Goal: Find specific page/section: Find specific page/section

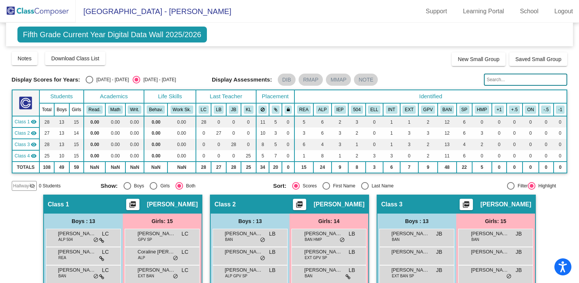
scroll to position [79, 0]
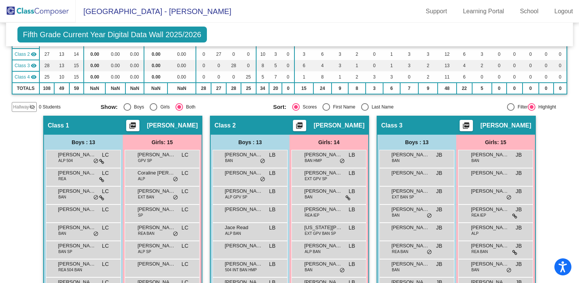
click at [60, 13] on img at bounding box center [38, 11] width 76 height 22
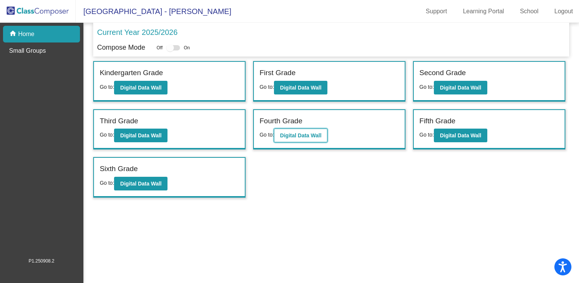
click at [288, 136] on b "Digital Data Wall" at bounding box center [300, 135] width 41 height 6
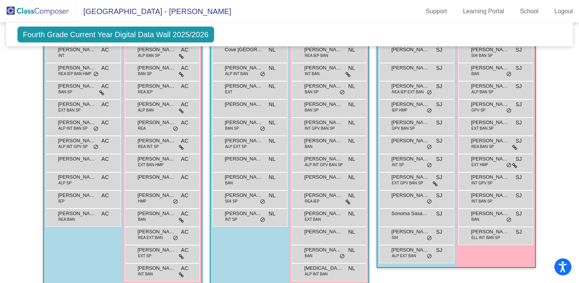
scroll to position [221, 0]
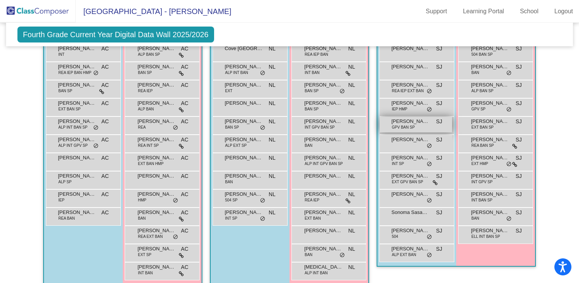
click at [393, 126] on span "GPV BAN SP" at bounding box center [403, 127] width 23 height 6
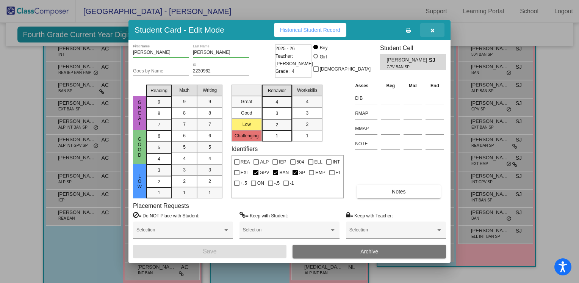
click at [434, 31] on icon "button" at bounding box center [432, 30] width 4 height 5
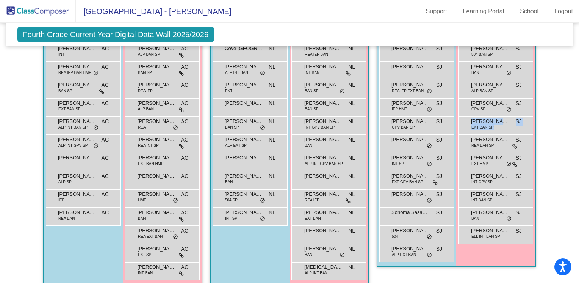
drag, startPoint x: 574, startPoint y: 138, endPoint x: 571, endPoint y: 122, distance: 16.6
click at [571, 122] on mat-sidenav-content "Fourth Grade Current Year Digital Data Wall 2025/2026 Add, Move, or Retain Stud…" at bounding box center [289, 153] width 579 height 260
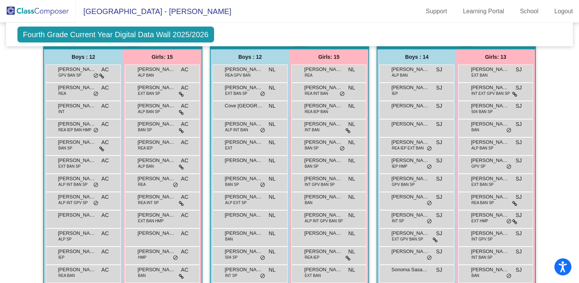
scroll to position [149, 0]
